Goal: Information Seeking & Learning: Learn about a topic

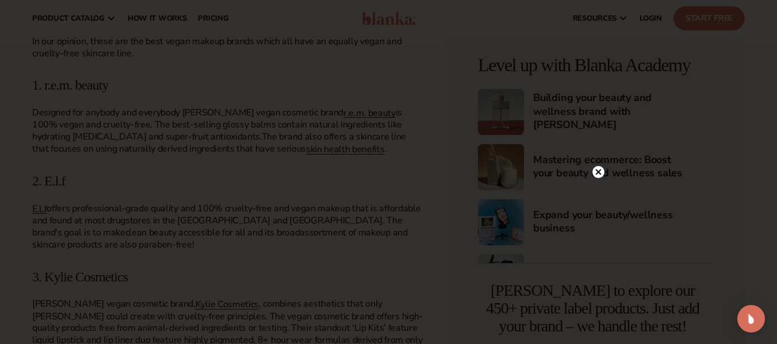
scroll to position [1464, 0]
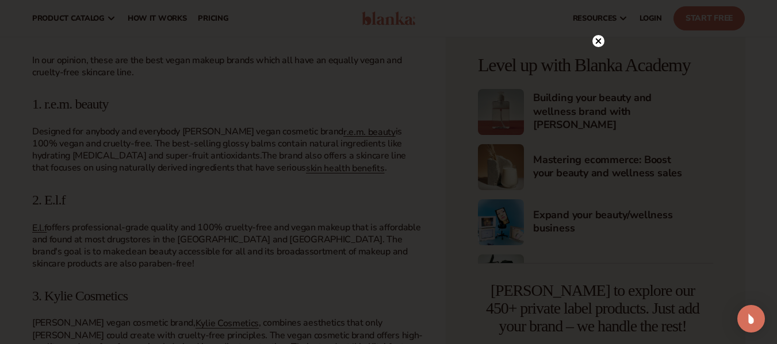
click at [596, 40] on icon at bounding box center [598, 42] width 6 height 6
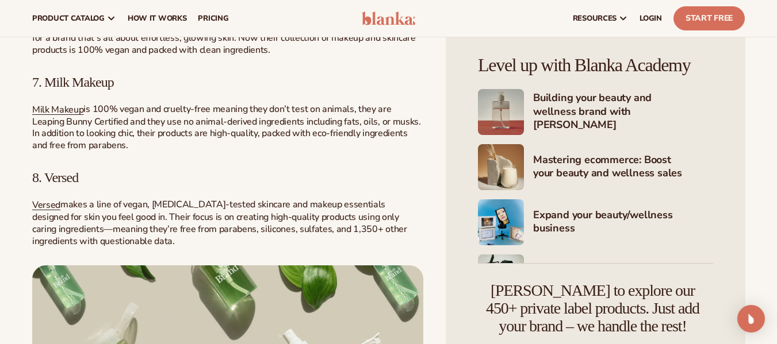
scroll to position [2384, 0]
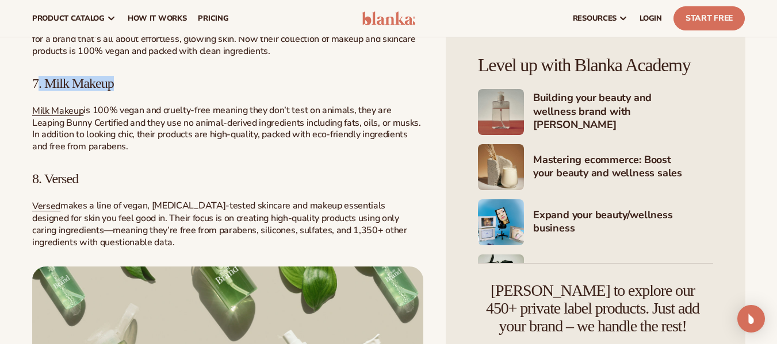
drag, startPoint x: 39, startPoint y: 106, endPoint x: 116, endPoint y: 108, distance: 77.6
click at [114, 91] on span "7. Milk Makeup" at bounding box center [73, 83] width 82 height 15
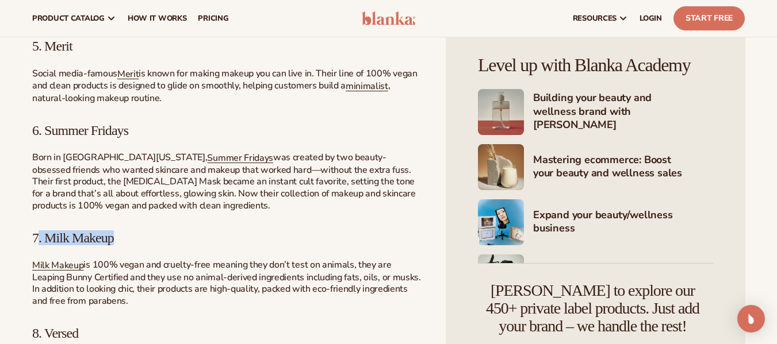
scroll to position [2225, 0]
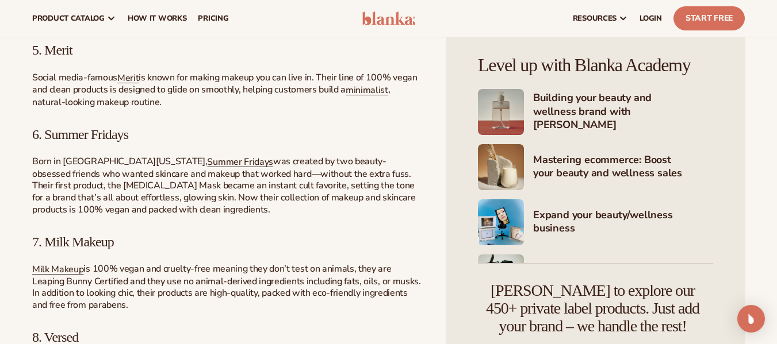
drag, startPoint x: 291, startPoint y: 155, endPoint x: 302, endPoint y: 159, distance: 12.2
click at [292, 142] on h3 "6. Summer Fridays" at bounding box center [227, 134] width 391 height 15
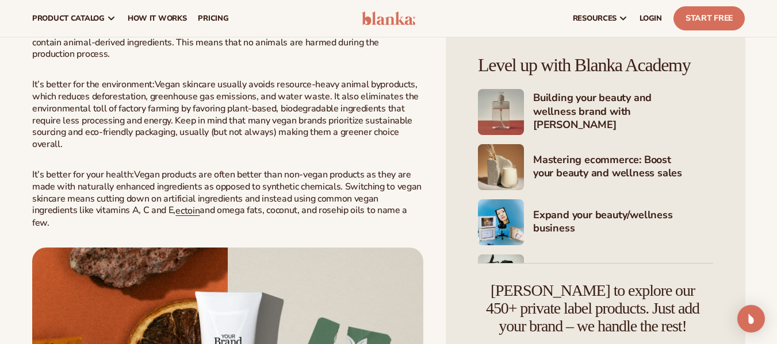
scroll to position [960, 0]
